Goal: Check status: Check status

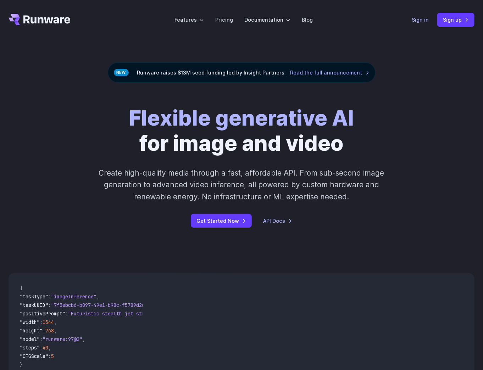
drag, startPoint x: 0, startPoint y: 0, endPoint x: 414, endPoint y: 18, distance: 414.1
click at [414, 18] on link "Sign in" at bounding box center [420, 20] width 17 height 8
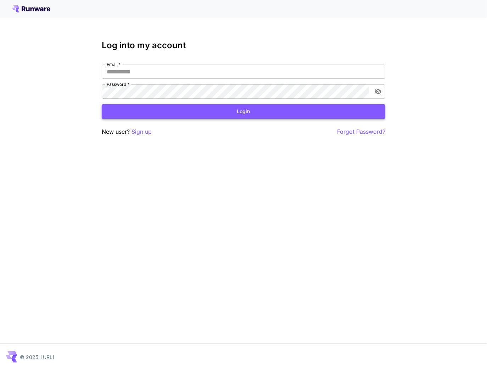
type input "**********"
click at [208, 115] on button "Login" at bounding box center [244, 111] width 284 height 15
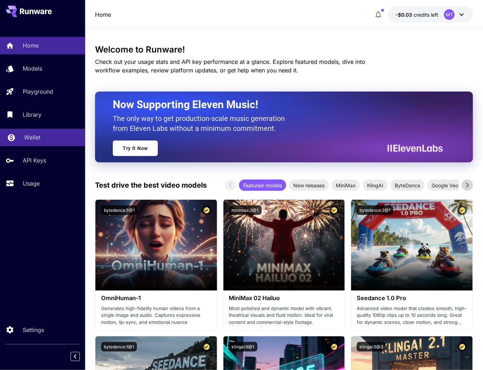
click at [39, 143] on link "Wallet" at bounding box center [42, 137] width 85 height 17
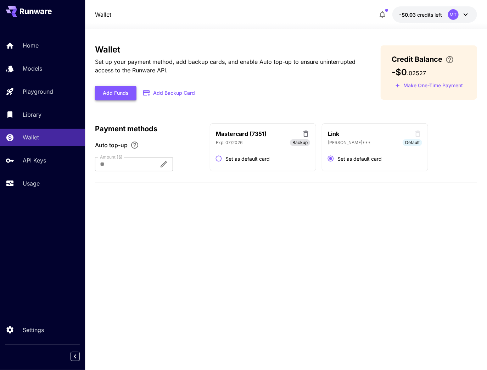
click at [120, 88] on button "Add Funds" at bounding box center [116, 93] width 42 height 15
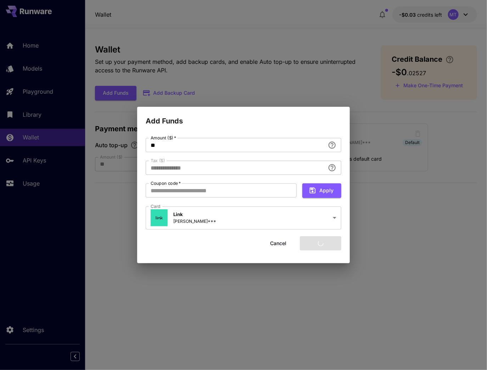
type input "****"
click at [335, 245] on button "Add funds" at bounding box center [321, 243] width 42 height 15
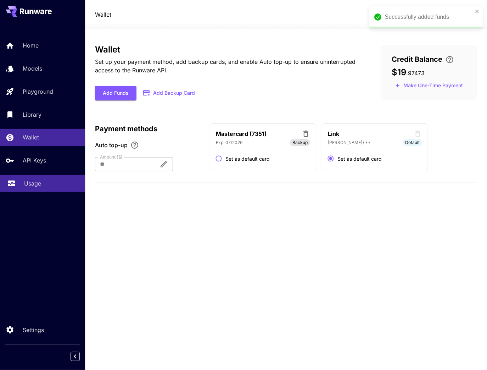
click at [60, 186] on div "Usage" at bounding box center [51, 183] width 55 height 9
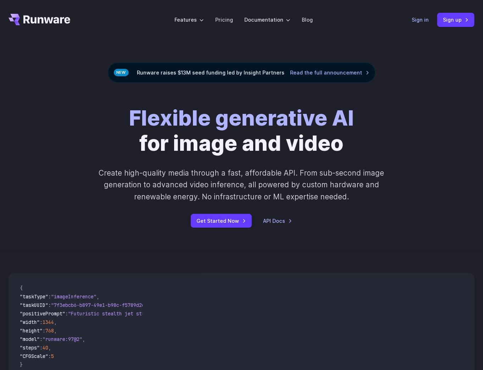
click at [420, 18] on link "Sign in" at bounding box center [420, 20] width 17 height 8
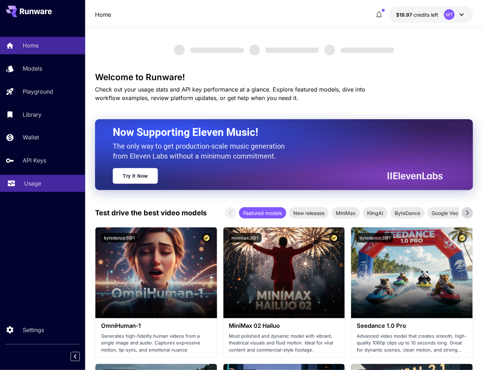
click at [35, 192] on link "Usage" at bounding box center [42, 183] width 85 height 17
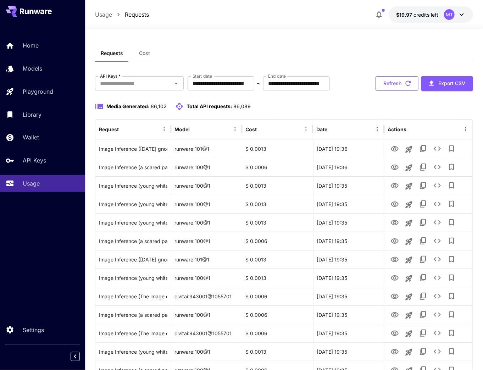
click at [400, 82] on button "Refresh" at bounding box center [397, 83] width 43 height 15
click at [397, 85] on button "Refresh" at bounding box center [397, 83] width 43 height 15
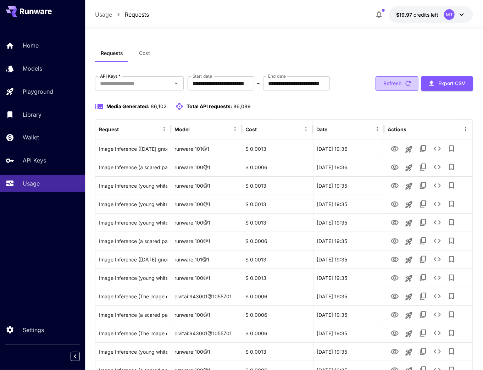
click at [392, 77] on button "Refresh" at bounding box center [397, 83] width 43 height 15
click at [387, 83] on button "Refresh" at bounding box center [397, 83] width 43 height 15
click at [386, 87] on button "Refresh" at bounding box center [397, 83] width 43 height 15
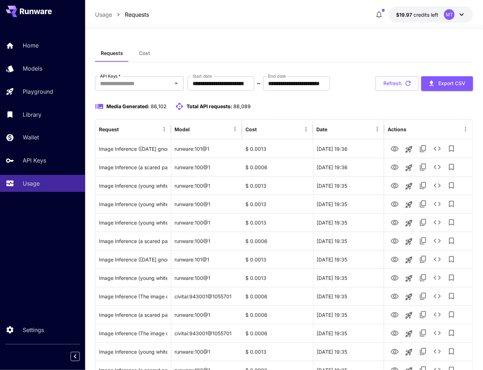
click at [386, 87] on button "Refresh" at bounding box center [397, 83] width 43 height 15
click at [406, 81] on icon "button" at bounding box center [408, 83] width 8 height 8
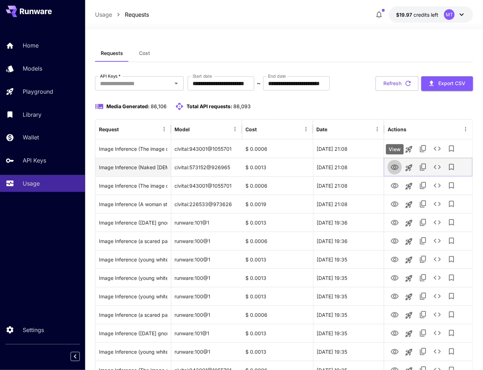
click at [394, 167] on icon "View" at bounding box center [395, 167] width 9 height 9
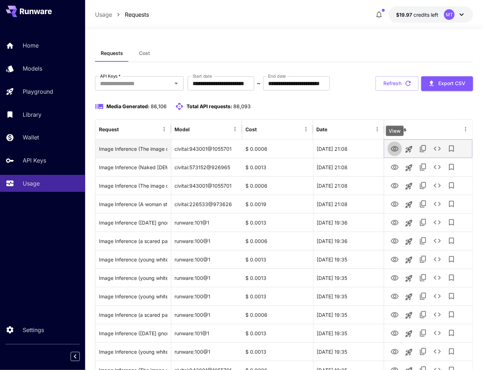
click at [393, 148] on icon "View" at bounding box center [395, 149] width 9 height 9
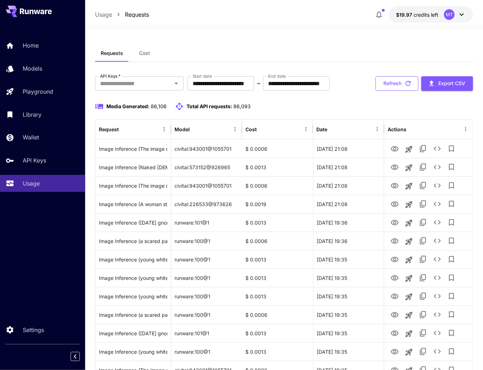
click at [403, 82] on button "Refresh" at bounding box center [397, 83] width 43 height 15
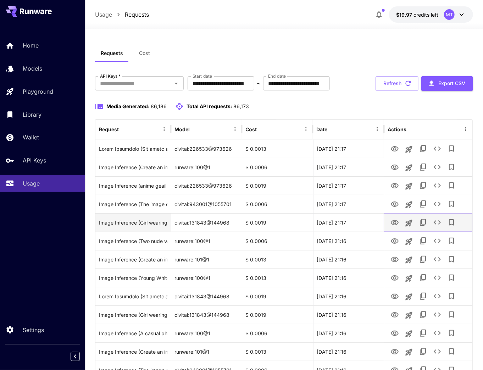
click at [396, 220] on icon "View" at bounding box center [395, 222] width 8 height 5
